Goal: Task Accomplishment & Management: Manage account settings

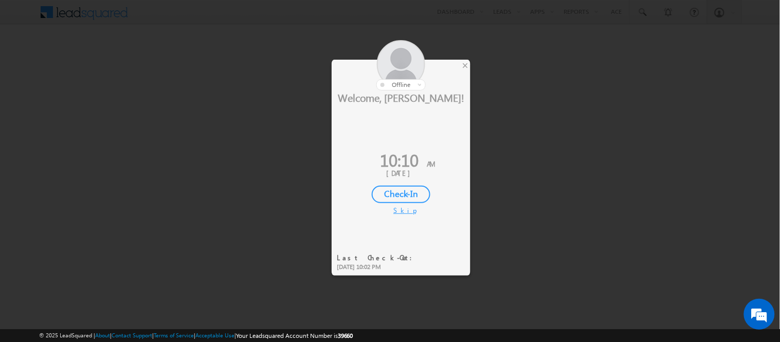
drag, startPoint x: 419, startPoint y: 191, endPoint x: 408, endPoint y: 188, distance: 11.6
click at [419, 201] on div "Welcome, Nisha! 10:10 AM 2 Oct, 2025 Check-In Skip" at bounding box center [400, 152] width 139 height 124
click at [406, 192] on div "Check-In" at bounding box center [401, 194] width 59 height 17
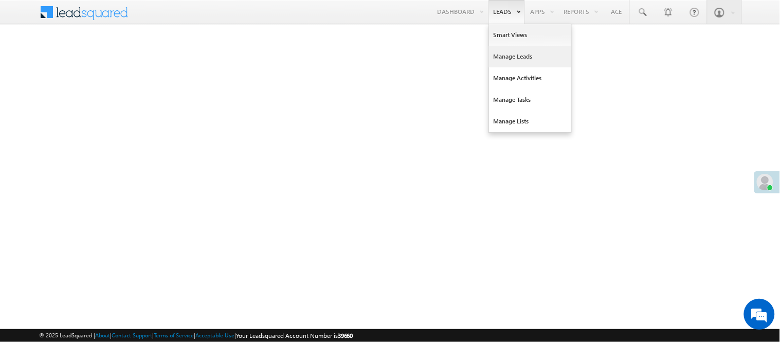
click at [511, 54] on link "Manage Leads" at bounding box center [530, 57] width 82 height 22
drag, startPoint x: 511, startPoint y: 54, endPoint x: 482, endPoint y: 29, distance: 38.3
click at [511, 54] on link "Manage Leads" at bounding box center [530, 57] width 82 height 22
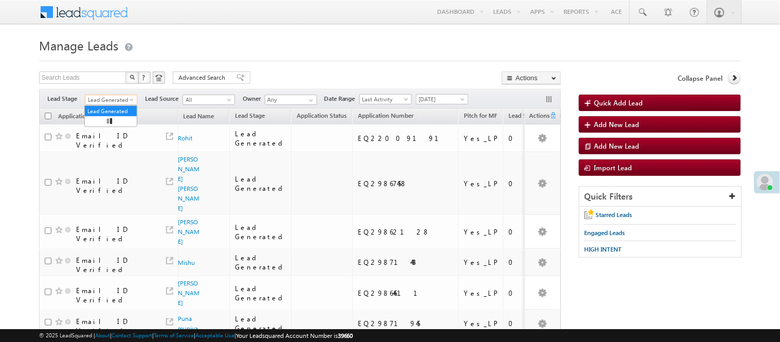
click at [122, 96] on span "Lead Generated" at bounding box center [109, 99] width 49 height 9
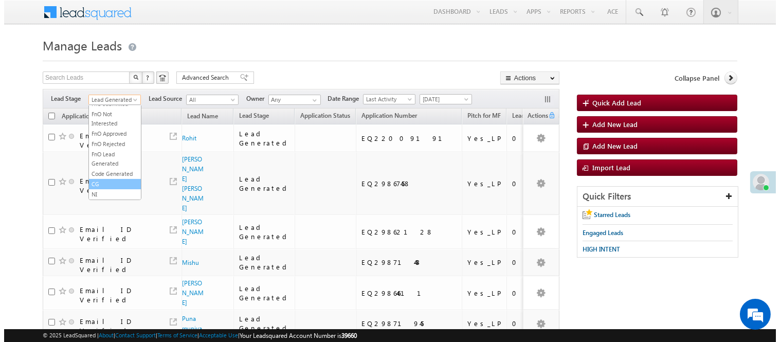
scroll to position [255, 0]
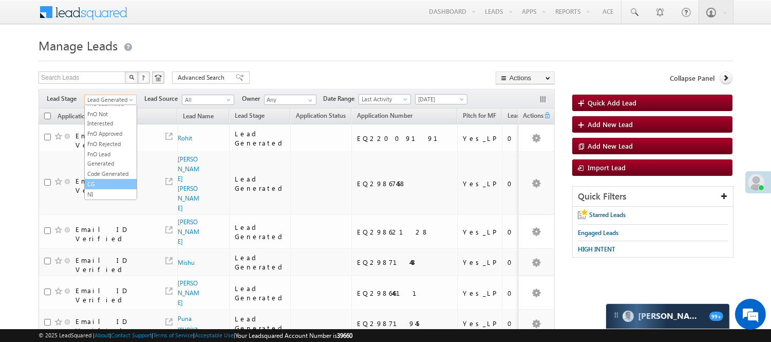
click at [102, 179] on link "CG" at bounding box center [111, 183] width 52 height 9
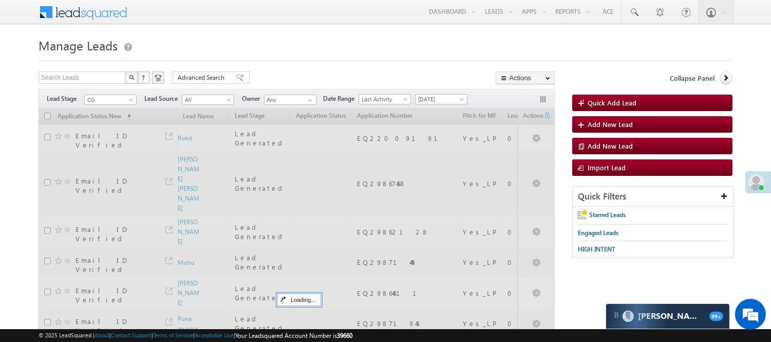
drag, startPoint x: 102, startPoint y: 179, endPoint x: 100, endPoint y: 113, distance: 65.8
click at [102, 177] on div at bounding box center [297, 330] width 516 height 444
click at [115, 98] on span "CG" at bounding box center [109, 99] width 49 height 9
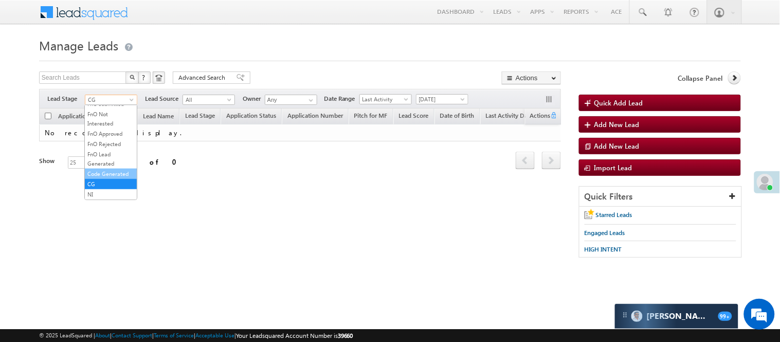
click at [105, 169] on link "Code Generated" at bounding box center [111, 173] width 52 height 9
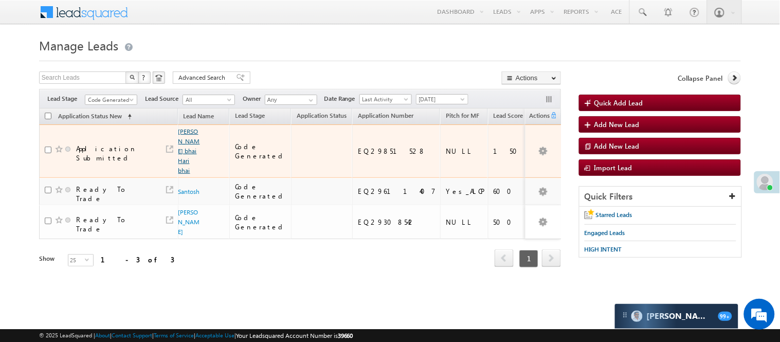
click at [187, 153] on link "Vaghela naresh bhai Hari bhai" at bounding box center [189, 150] width 22 height 47
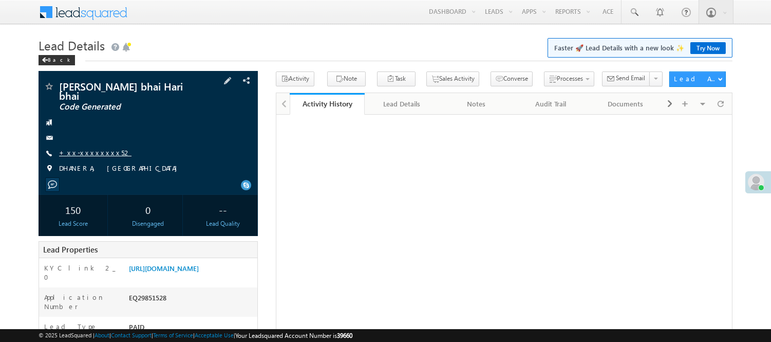
click at [75, 156] on link "+xx-xxxxxxxx52" at bounding box center [95, 152] width 72 height 9
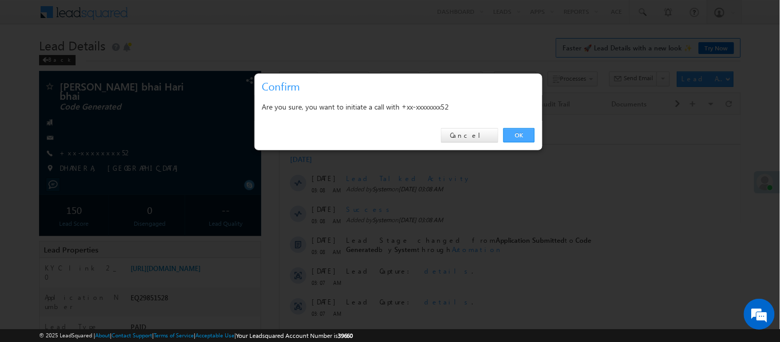
click at [522, 134] on link "OK" at bounding box center [518, 135] width 31 height 14
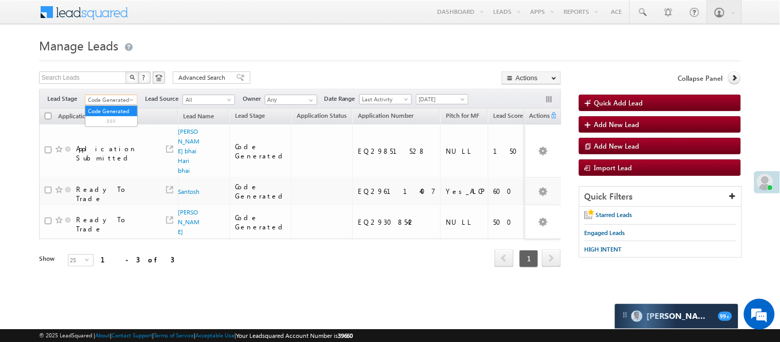
click at [112, 99] on span "Code Generated" at bounding box center [109, 99] width 49 height 9
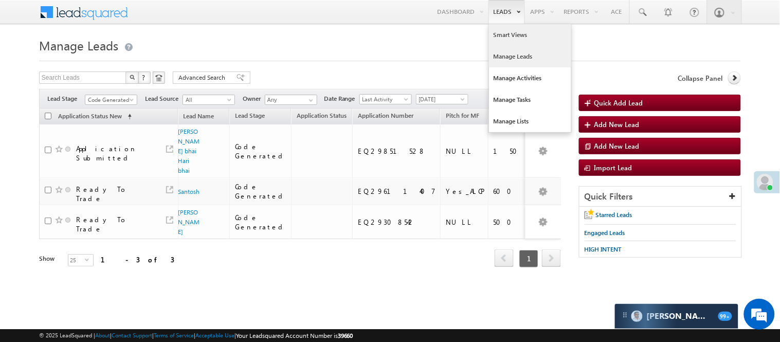
click at [506, 36] on link "Smart Views" at bounding box center [530, 35] width 82 height 22
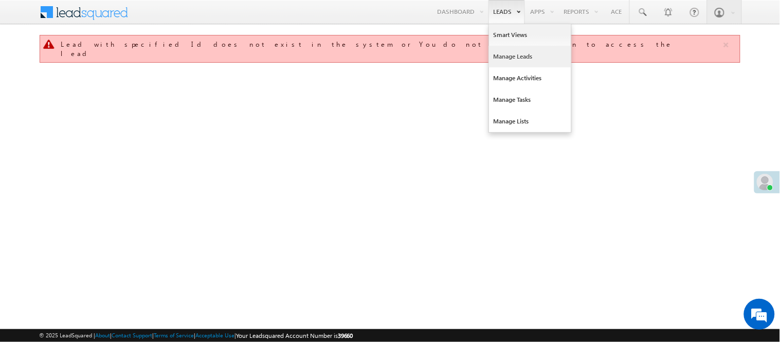
click at [502, 57] on link "Manage Leads" at bounding box center [530, 57] width 82 height 22
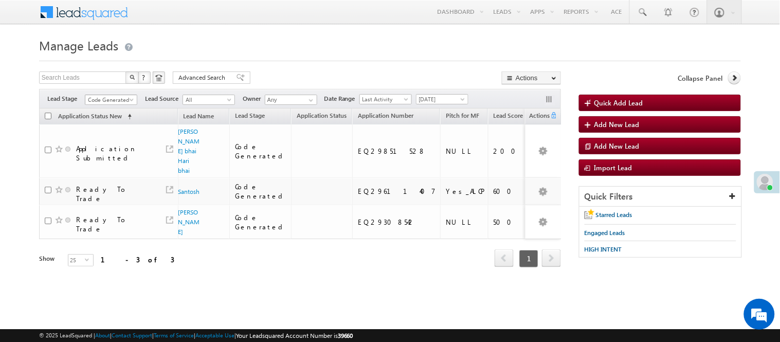
click at [116, 102] on span "Code Generated" at bounding box center [109, 99] width 49 height 9
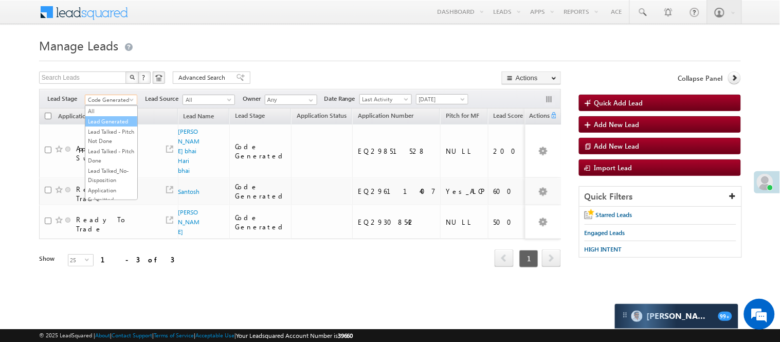
click at [101, 118] on link "Lead Generated" at bounding box center [111, 121] width 52 height 9
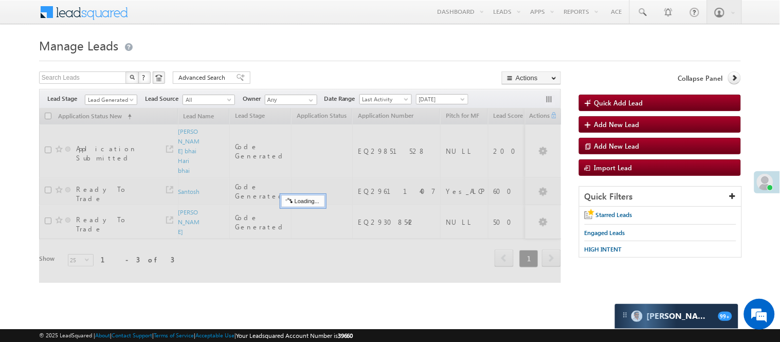
click at [300, 40] on h1 "Manage Leads" at bounding box center [389, 44] width 701 height 20
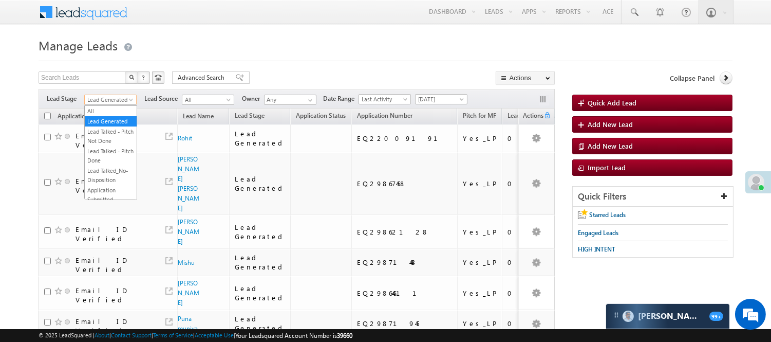
click at [120, 97] on span "Lead Generated" at bounding box center [109, 99] width 49 height 9
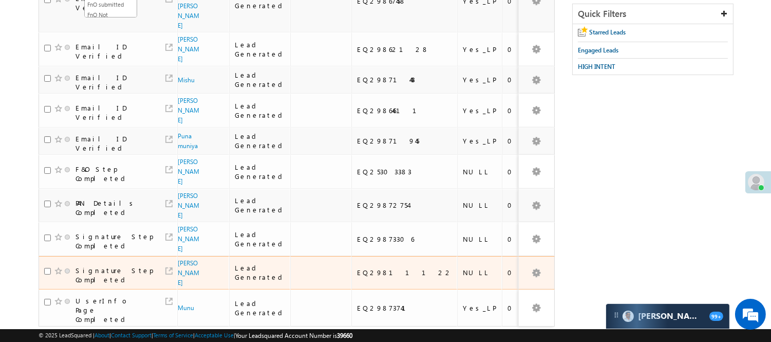
scroll to position [183, 0]
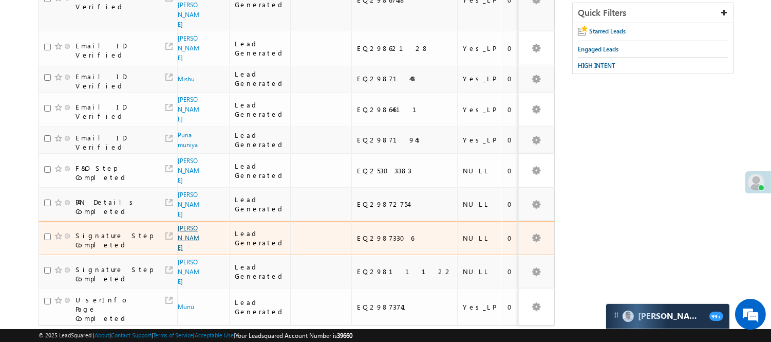
click at [187, 224] on link "Ankit Kumar" at bounding box center [189, 237] width 22 height 27
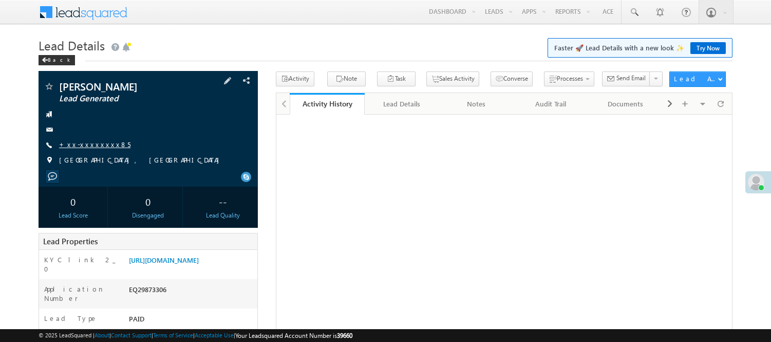
click at [94, 144] on link "+xx-xxxxxxxx85" at bounding box center [94, 144] width 71 height 9
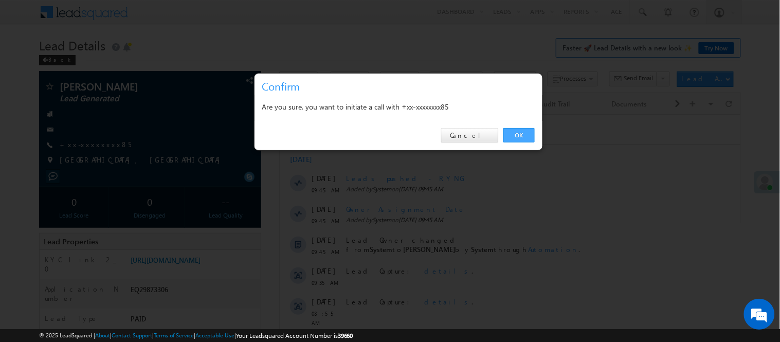
click at [526, 129] on link "OK" at bounding box center [518, 135] width 31 height 14
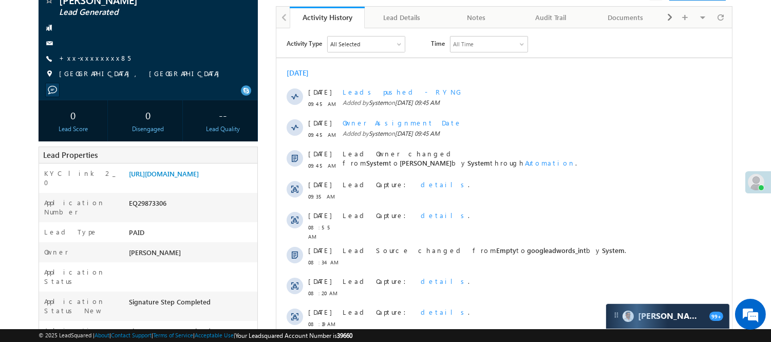
scroll to position [57, 0]
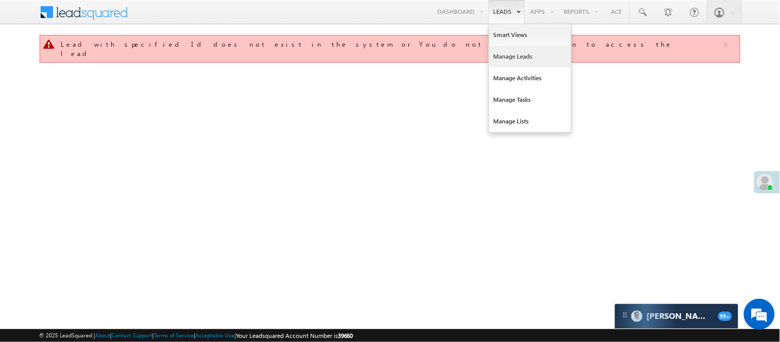
click at [505, 57] on link "Manage Leads" at bounding box center [530, 57] width 82 height 22
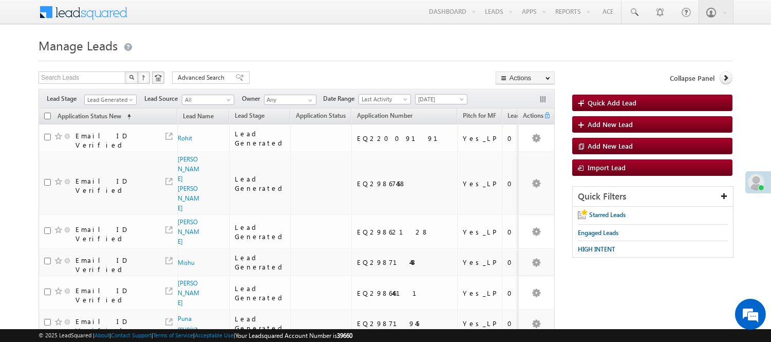
scroll to position [156, 0]
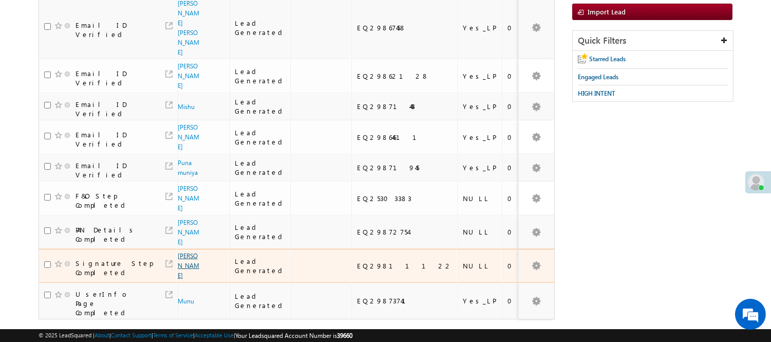
click at [192, 252] on link "[PERSON_NAME]" at bounding box center [189, 265] width 22 height 27
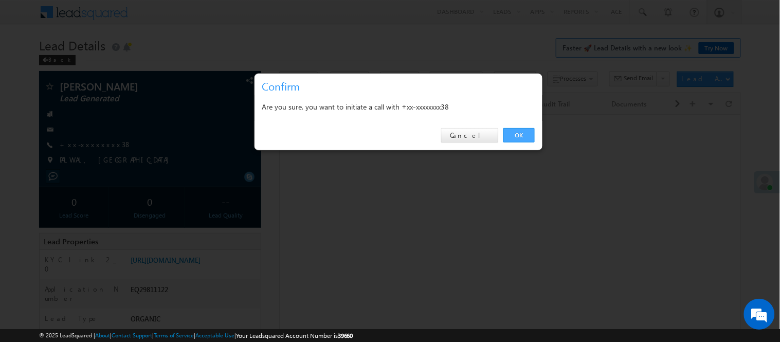
click at [516, 132] on link "OK" at bounding box center [518, 135] width 31 height 14
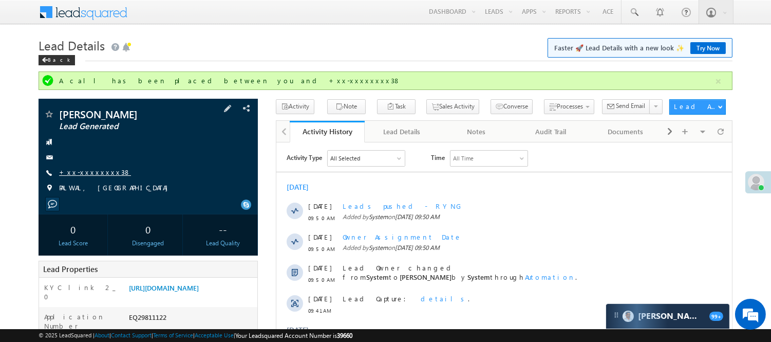
click at [89, 168] on link "+xx-xxxxxxxx38" at bounding box center [95, 172] width 72 height 9
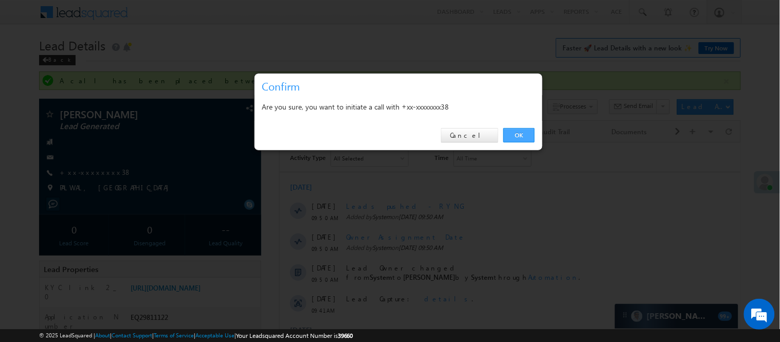
click at [520, 133] on link "OK" at bounding box center [518, 135] width 31 height 14
